Goal: Task Accomplishment & Management: Use online tool/utility

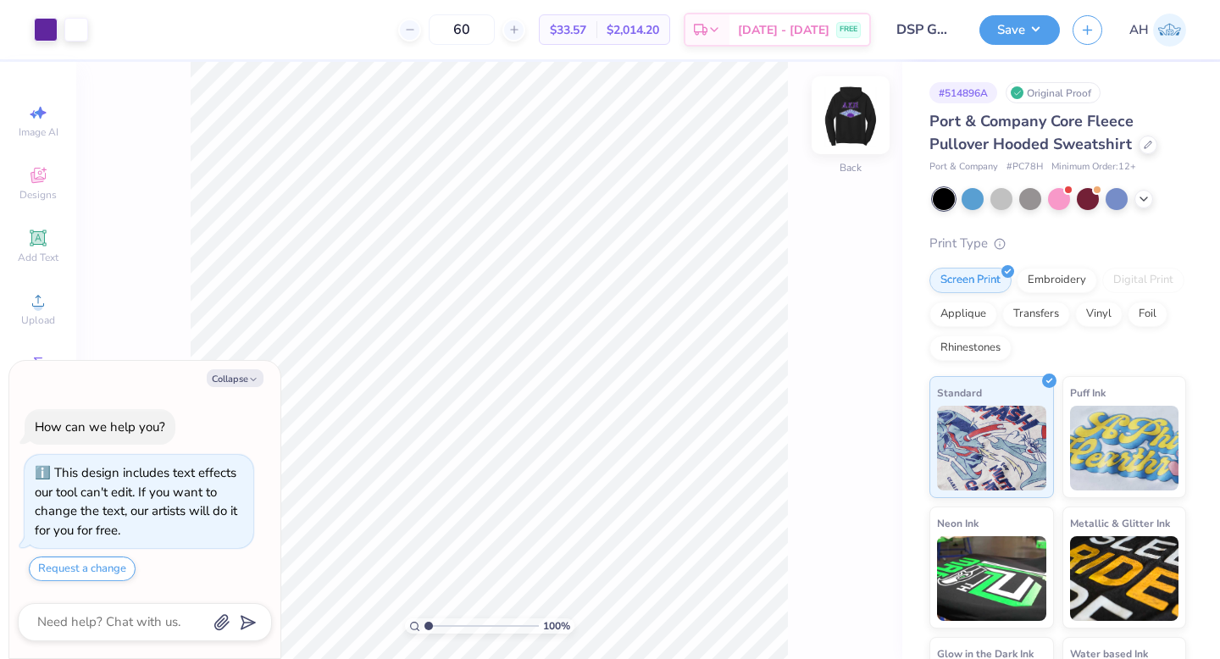
click at [846, 113] on img at bounding box center [851, 115] width 68 height 68
click at [51, 26] on div at bounding box center [46, 28] width 24 height 24
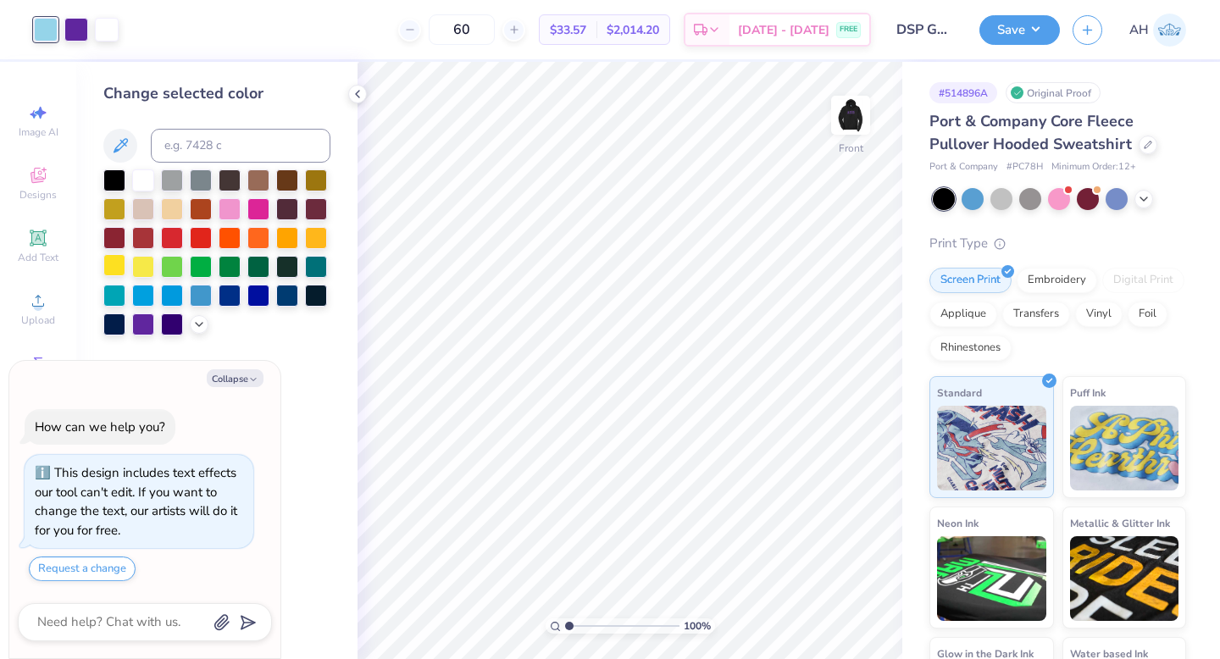
click at [114, 262] on div at bounding box center [114, 265] width 22 height 22
click at [311, 236] on div at bounding box center [316, 236] width 22 height 22
click at [203, 320] on icon at bounding box center [199, 323] width 14 height 14
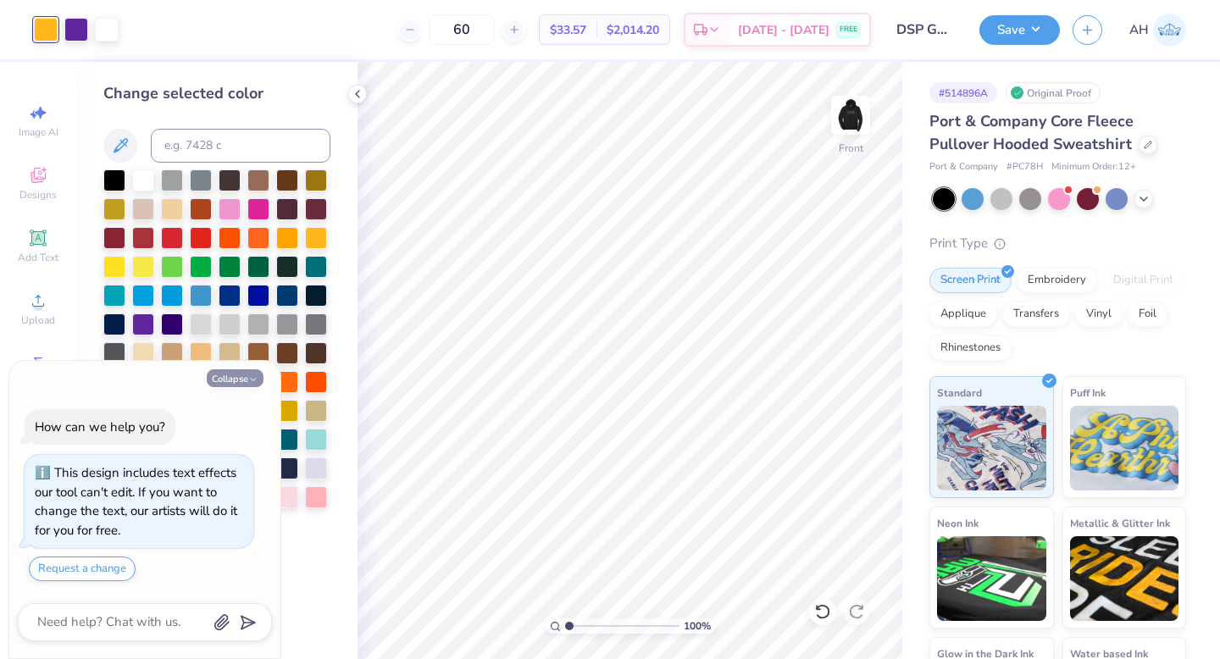
click at [236, 377] on button "Collapse" at bounding box center [235, 379] width 57 height 18
type textarea "x"
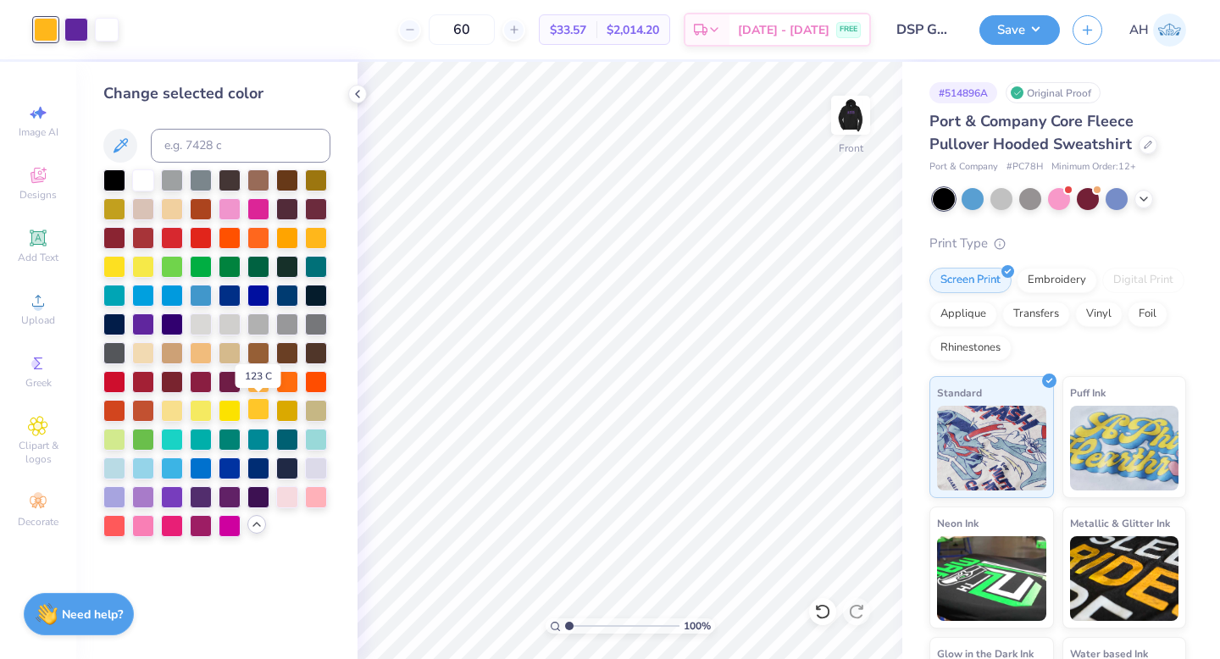
click at [254, 409] on div at bounding box center [258, 409] width 22 height 22
click at [864, 102] on img at bounding box center [851, 115] width 68 height 68
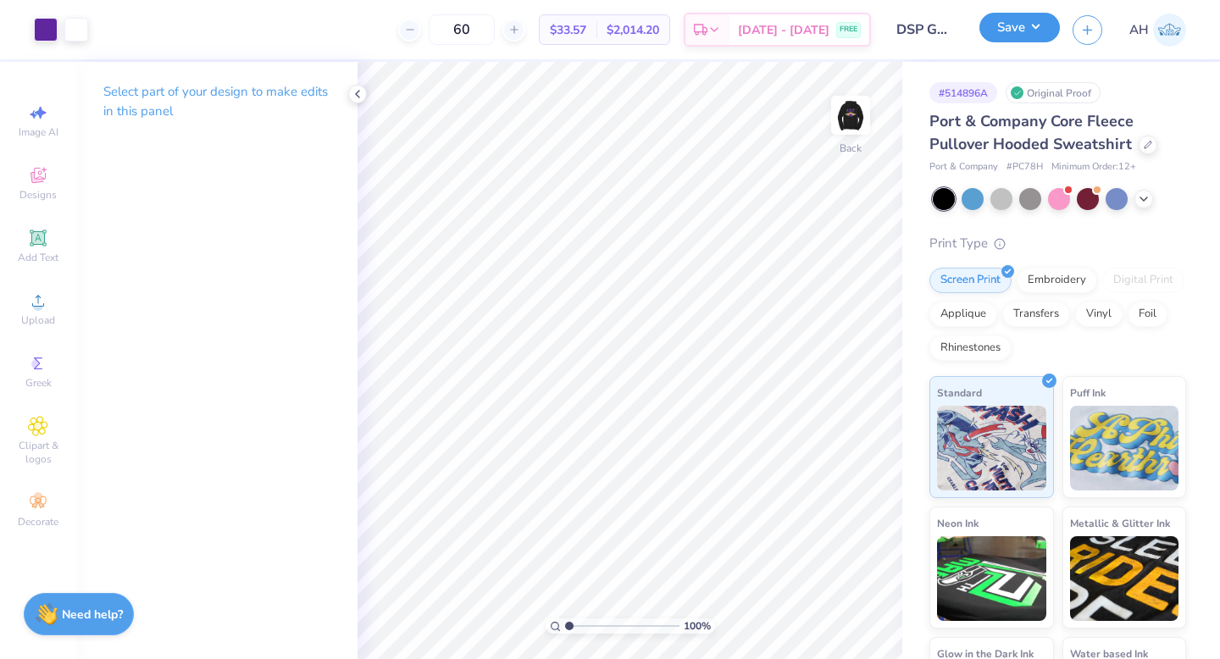
click at [1011, 29] on button "Save" at bounding box center [1020, 28] width 81 height 30
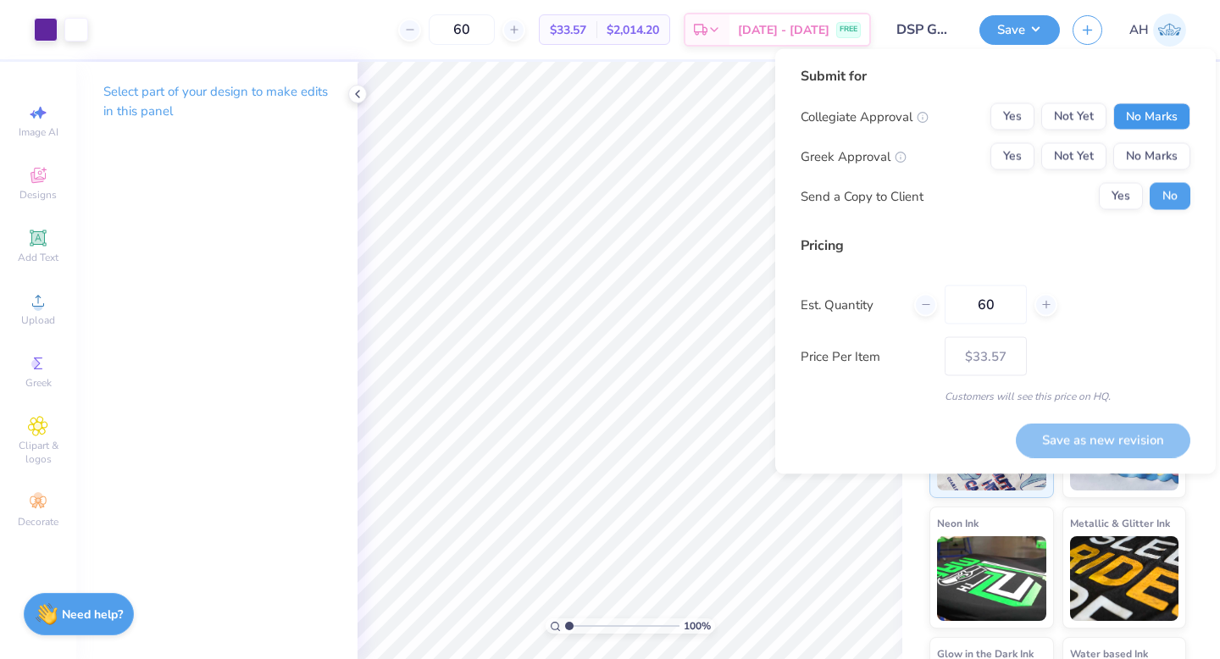
click at [1164, 115] on button "No Marks" at bounding box center [1152, 116] width 77 height 27
click at [1010, 158] on button "Yes" at bounding box center [1013, 156] width 44 height 27
click at [1072, 447] on button "Save as new revision" at bounding box center [1103, 440] width 175 height 35
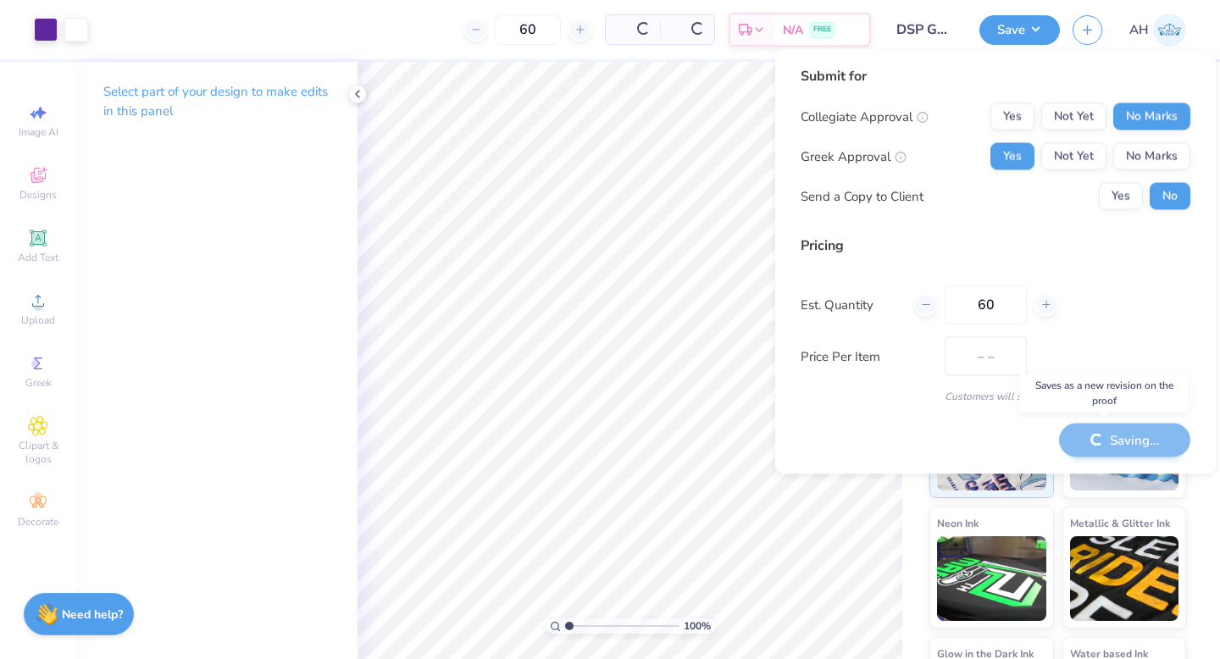
type input "$33.57"
